Goal: Register for event/course

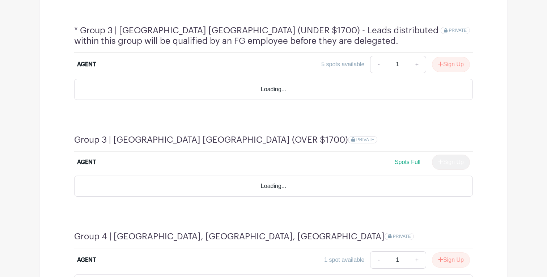
scroll to position [589, 0]
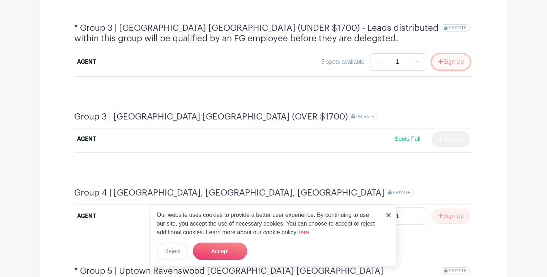
click at [454, 54] on button "Sign Up" at bounding box center [451, 61] width 38 height 15
click at [384, 215] on div "Our website uses cookies to provide a better user experience. By continuing to …" at bounding box center [274, 236] width 246 height 62
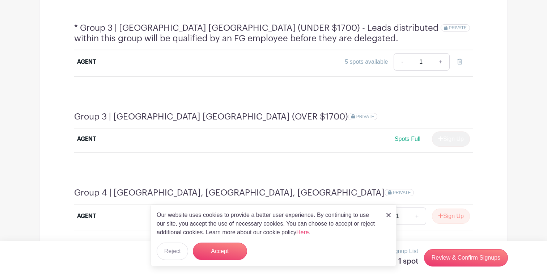
click at [385, 215] on div "Our website uses cookies to provide a better user experience. By continuing to …" at bounding box center [274, 236] width 246 height 62
click at [387, 215] on img at bounding box center [389, 215] width 4 height 4
click at [391, 218] on div "Our website uses cookies to provide a better user experience. By continuing to …" at bounding box center [274, 236] width 246 height 62
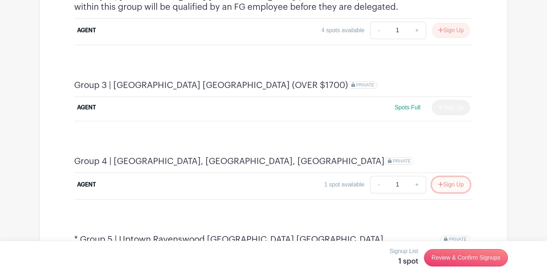
click at [452, 177] on button "Sign Up" at bounding box center [451, 184] width 38 height 15
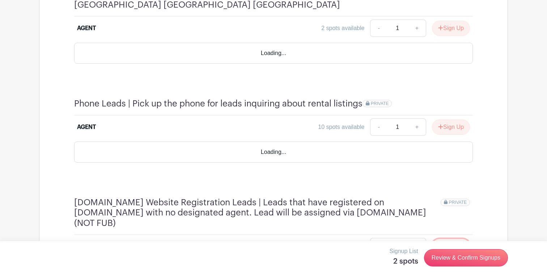
click at [456, 239] on button "Sign Up" at bounding box center [451, 246] width 38 height 15
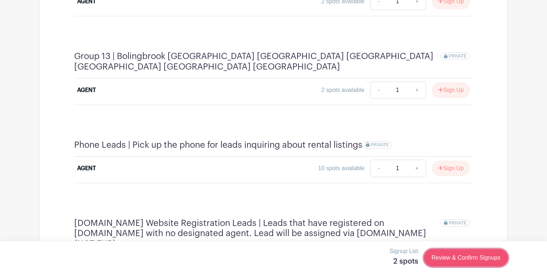
click at [470, 256] on link "Review & Confirm Signups" at bounding box center [466, 257] width 84 height 17
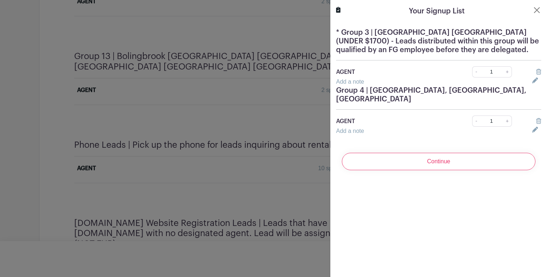
scroll to position [1661, 0]
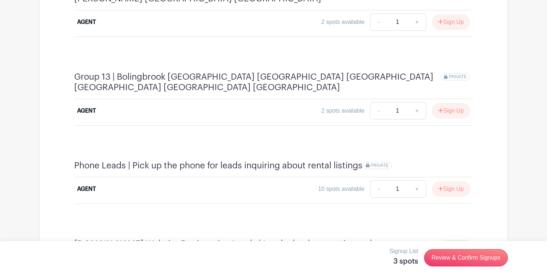
click at [429, 239] on h4 "[DOMAIN_NAME] Website Registration Leads | Leads that have registered on [DOMAI…" at bounding box center [257, 254] width 367 height 31
click at [475, 260] on link "Review & Confirm Signups" at bounding box center [466, 257] width 84 height 17
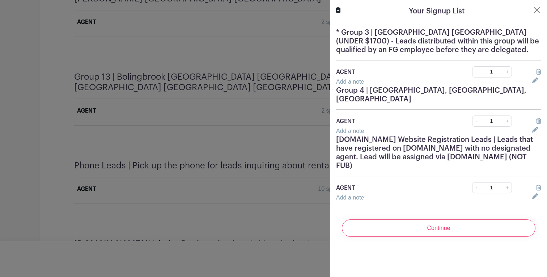
click at [449, 237] on div "Continue" at bounding box center [438, 228] width 205 height 29
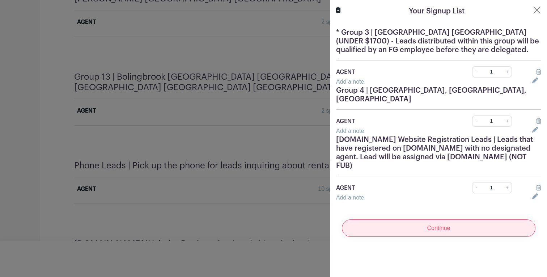
click at [454, 228] on input "Continue" at bounding box center [439, 227] width 194 height 17
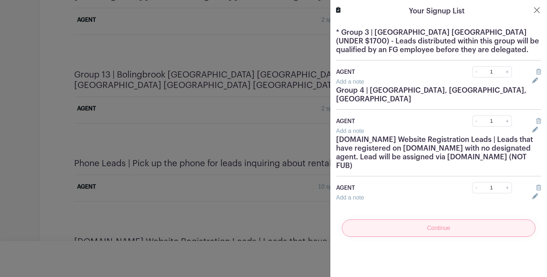
scroll to position [1659, 0]
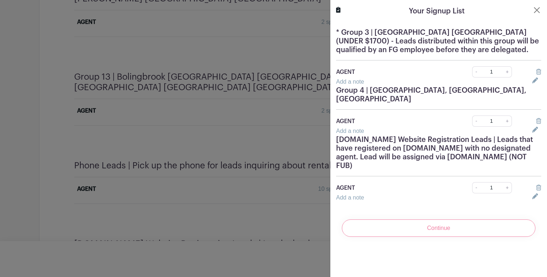
click at [439, 234] on div "Continue" at bounding box center [438, 228] width 205 height 29
click at [447, 88] on h5 "Group 4 | [GEOGRAPHIC_DATA], [GEOGRAPHIC_DATA], [GEOGRAPHIC_DATA]" at bounding box center [438, 94] width 205 height 17
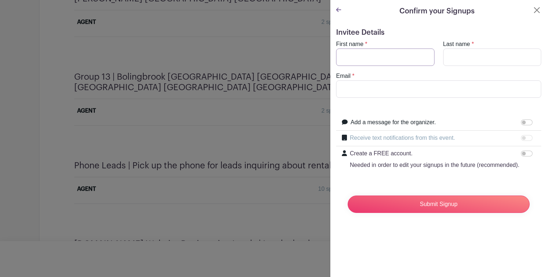
click at [383, 49] on input "First name" at bounding box center [385, 57] width 98 height 17
type input "Uran"
type input "Kabashi"
click at [408, 88] on input "Email" at bounding box center [438, 88] width 205 height 17
type input "Kabashi@fultongrace.com"
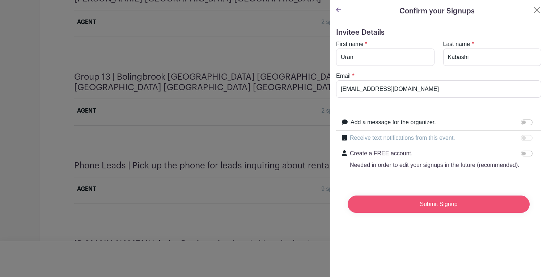
click at [437, 197] on input "Submit Signup" at bounding box center [439, 203] width 182 height 17
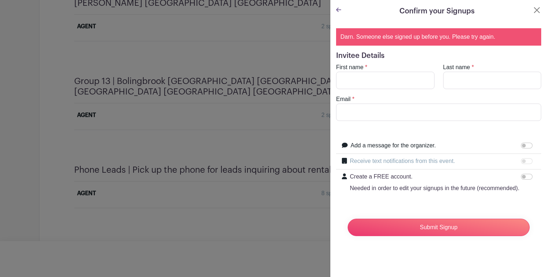
scroll to position [1661, 0]
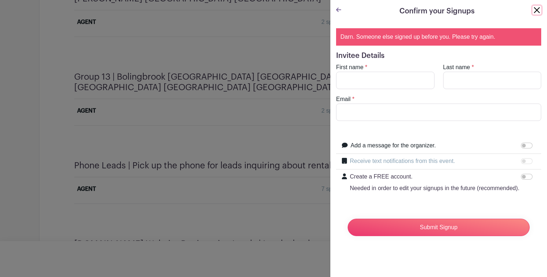
click at [537, 9] on button "Close" at bounding box center [537, 10] width 9 height 9
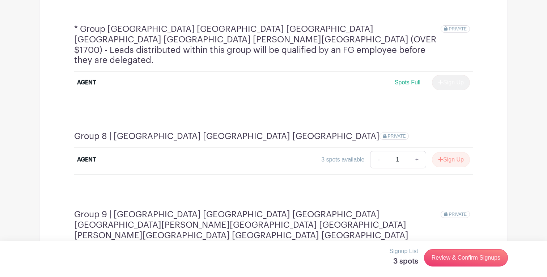
scroll to position [1078, 0]
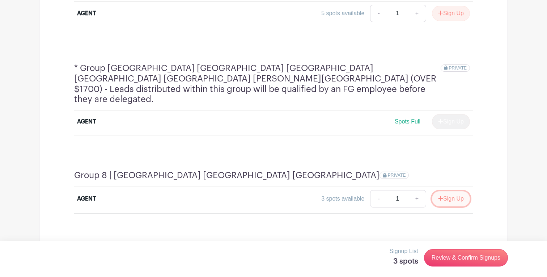
click at [441, 195] on icon "submit" at bounding box center [440, 198] width 5 height 6
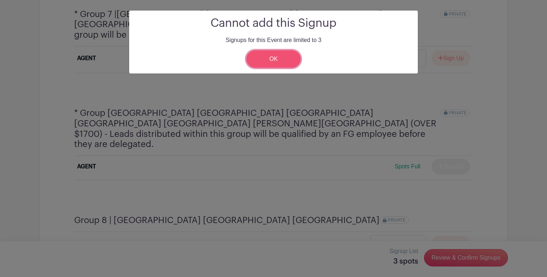
click at [282, 62] on link "OK" at bounding box center [274, 58] width 54 height 17
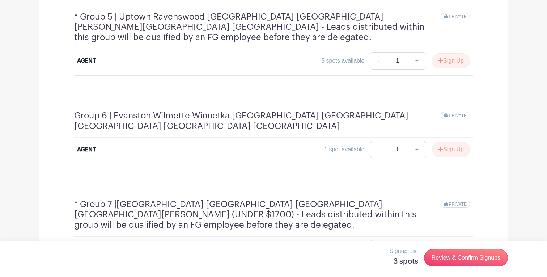
scroll to position [838, 0]
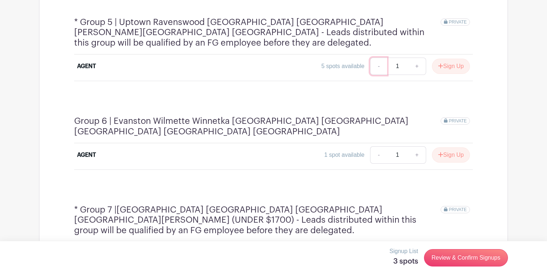
click at [378, 58] on link "-" at bounding box center [378, 66] width 17 height 17
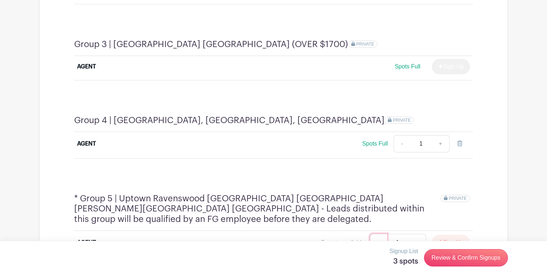
scroll to position [636, 0]
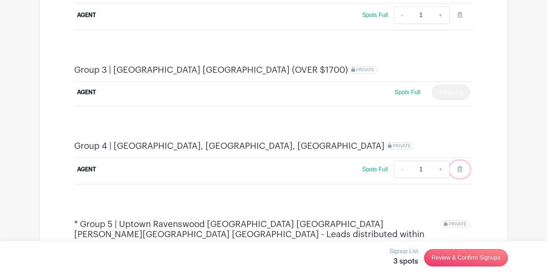
click at [459, 166] on icon at bounding box center [460, 169] width 5 height 6
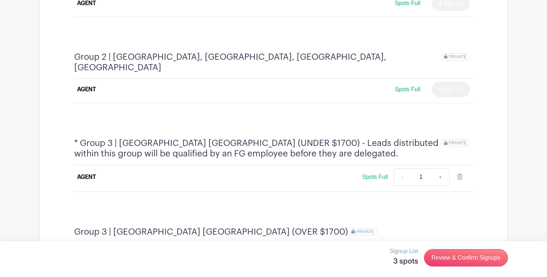
scroll to position [463, 0]
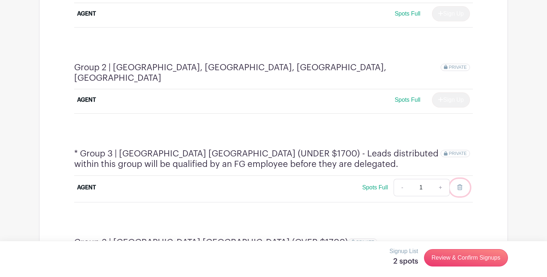
click at [459, 184] on icon at bounding box center [460, 187] width 5 height 6
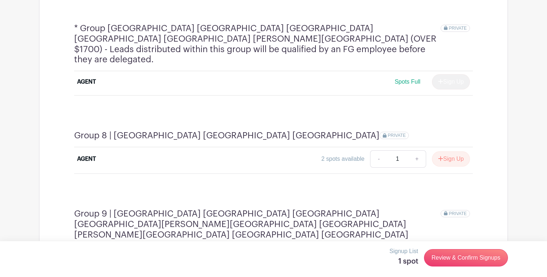
scroll to position [1128, 0]
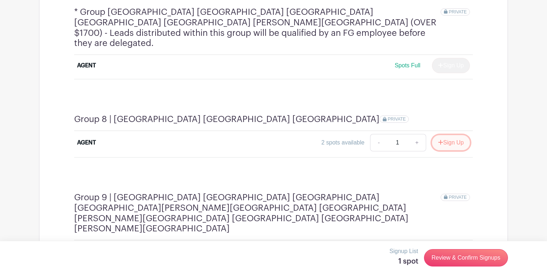
click at [443, 135] on button "Sign Up" at bounding box center [451, 142] width 38 height 15
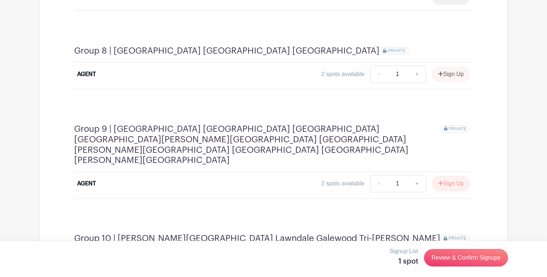
scroll to position [1208, 0]
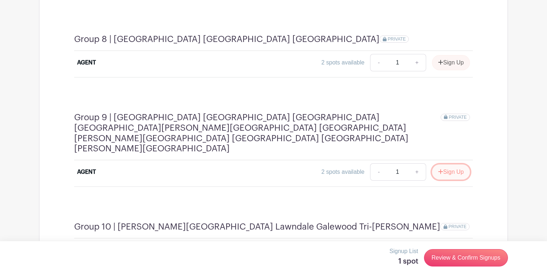
click at [446, 164] on button "Sign Up" at bounding box center [451, 171] width 38 height 15
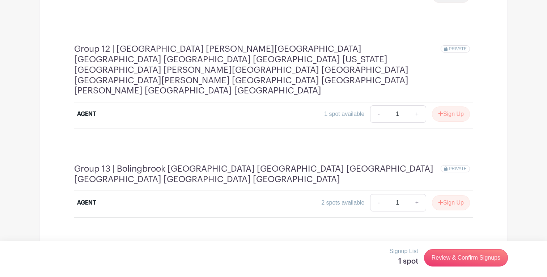
scroll to position [1652, 0]
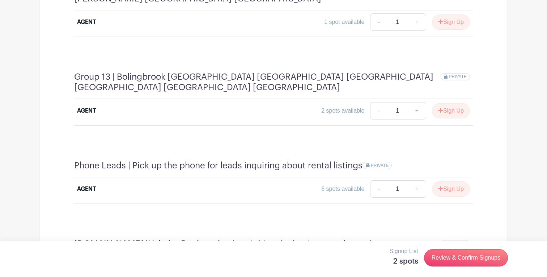
click at [468, 259] on link "Review & Confirm Signups" at bounding box center [466, 257] width 84 height 17
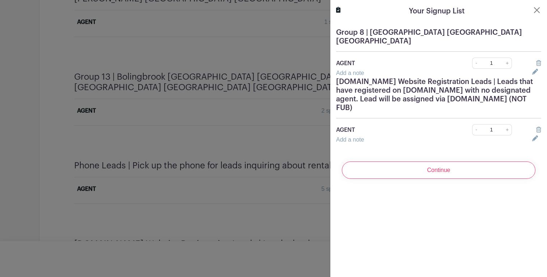
click at [421, 174] on div "Continue" at bounding box center [438, 170] width 205 height 29
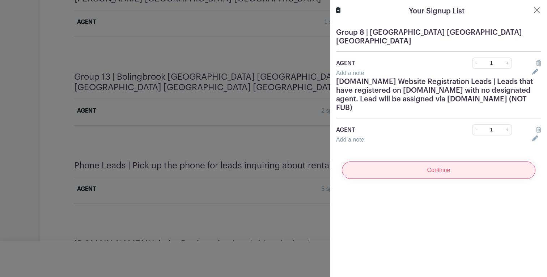
click at [431, 168] on input "Continue" at bounding box center [439, 169] width 194 height 17
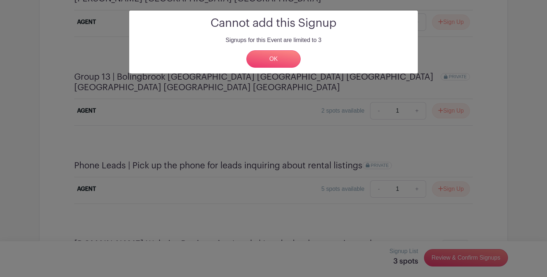
scroll to position [1650, 0]
click at [290, 61] on link "OK" at bounding box center [274, 58] width 54 height 17
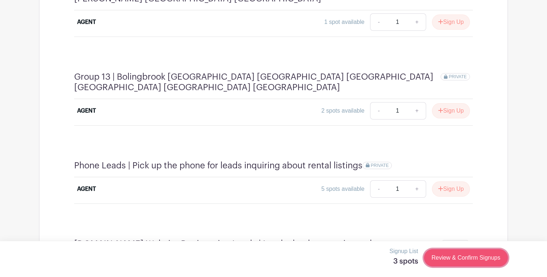
click at [476, 254] on link "Review & Confirm Signups" at bounding box center [466, 257] width 84 height 17
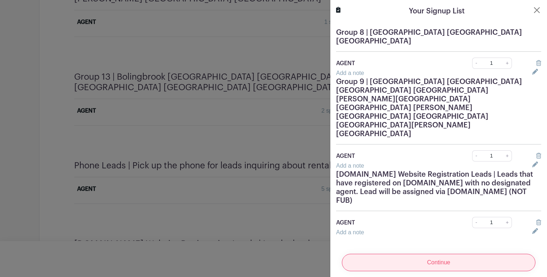
click at [457, 254] on input "Continue" at bounding box center [439, 262] width 194 height 17
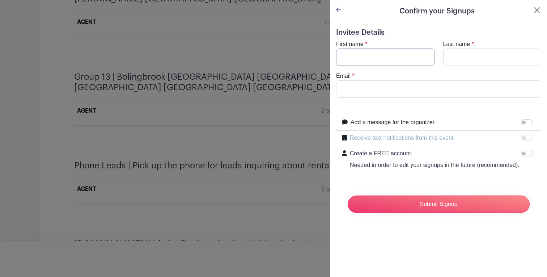
click at [378, 62] on input "First name" at bounding box center [385, 57] width 98 height 17
type input "Uran"
type input "Kabashi"
click at [386, 87] on input "Email" at bounding box center [438, 88] width 205 height 17
type input "Kabashi@fultongrace.com"
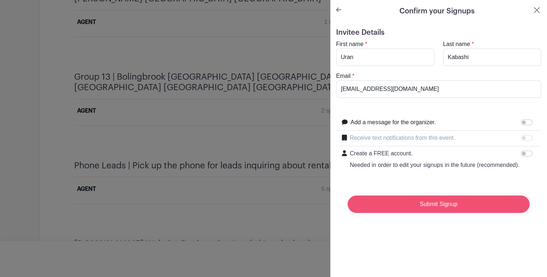
click at [440, 207] on input "Submit Signup" at bounding box center [439, 203] width 182 height 17
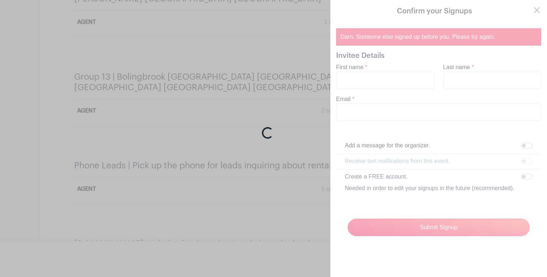
scroll to position [1650, 0]
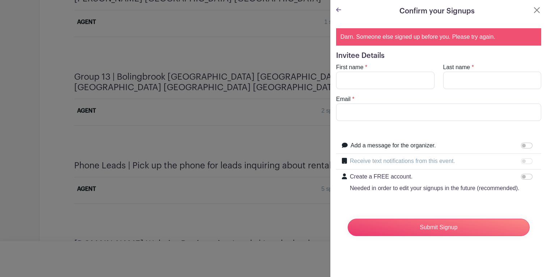
click at [541, 3] on turbo-frame "Confirm your Signups Darn. Someone else signed up before you. Please try again.…" at bounding box center [439, 126] width 217 height 253
click at [539, 9] on button "Close" at bounding box center [537, 10] width 9 height 9
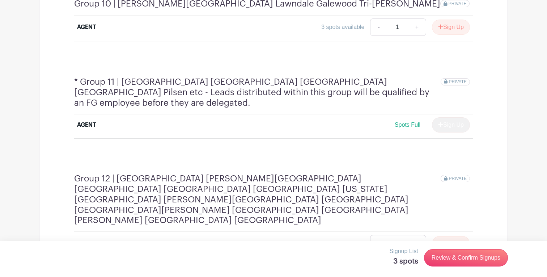
scroll to position [1426, 0]
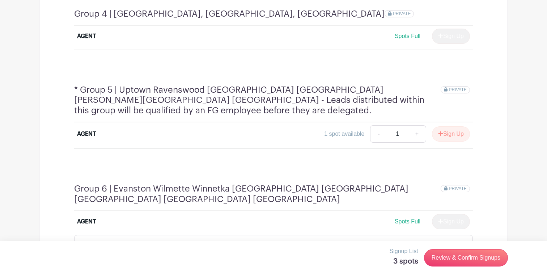
scroll to position [745, 0]
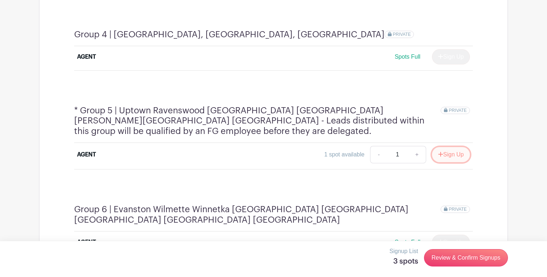
click at [458, 147] on button "Sign Up" at bounding box center [451, 154] width 38 height 15
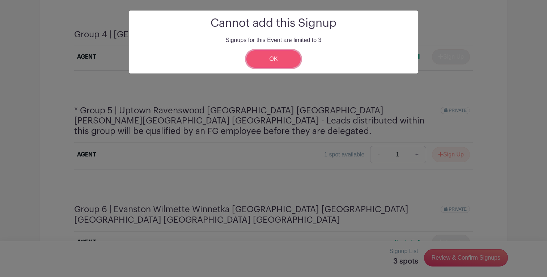
click at [291, 58] on link "OK" at bounding box center [274, 58] width 54 height 17
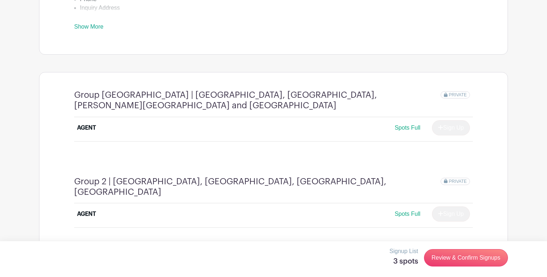
scroll to position [342, 0]
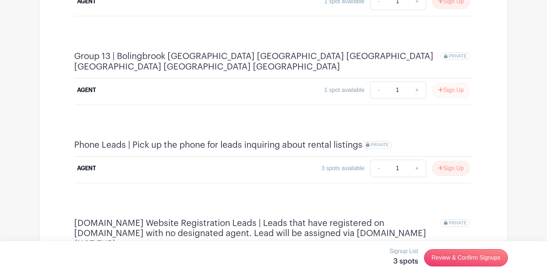
scroll to position [1648, 0]
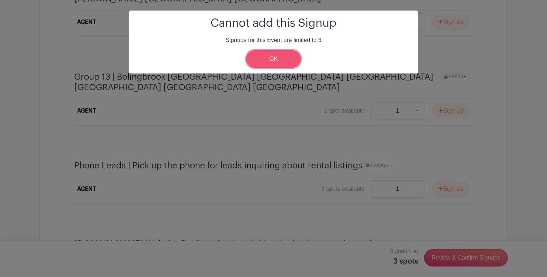
click at [276, 62] on link "OK" at bounding box center [274, 58] width 54 height 17
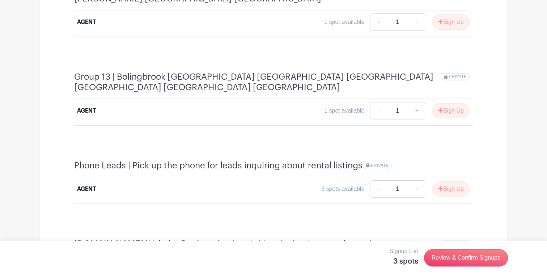
scroll to position [1646, 0]
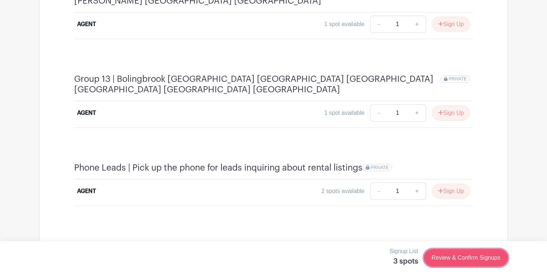
click at [474, 256] on link "Review & Confirm Signups" at bounding box center [466, 257] width 84 height 17
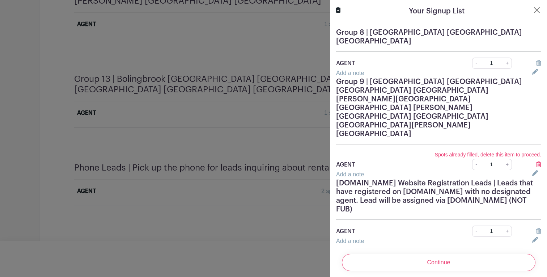
click at [538, 60] on icon at bounding box center [538, 63] width 5 height 6
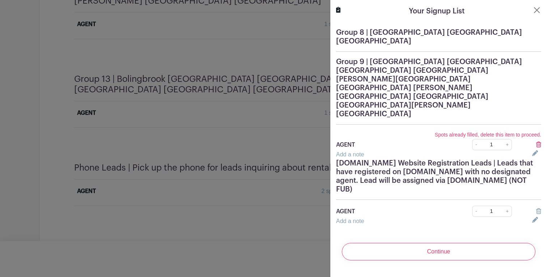
click at [518, 58] on h5 "Group 9 | [GEOGRAPHIC_DATA] [GEOGRAPHIC_DATA] [GEOGRAPHIC_DATA] [GEOGRAPHIC_DAT…" at bounding box center [438, 88] width 205 height 61
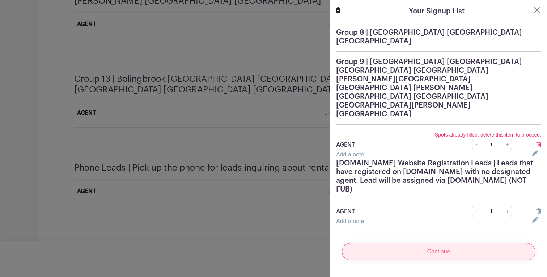
click at [459, 243] on input "Continue" at bounding box center [439, 251] width 194 height 17
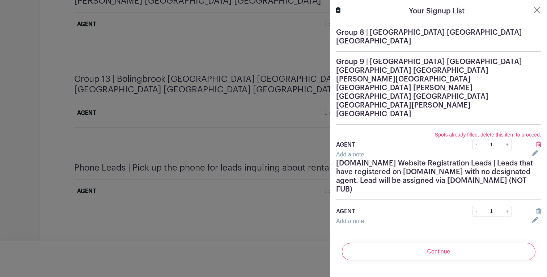
click at [536, 142] on icon at bounding box center [538, 145] width 5 height 6
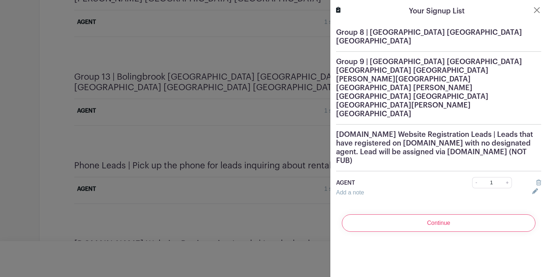
scroll to position [1641, 0]
click at [537, 180] on icon at bounding box center [538, 183] width 5 height 6
